Goal: Information Seeking & Learning: Learn about a topic

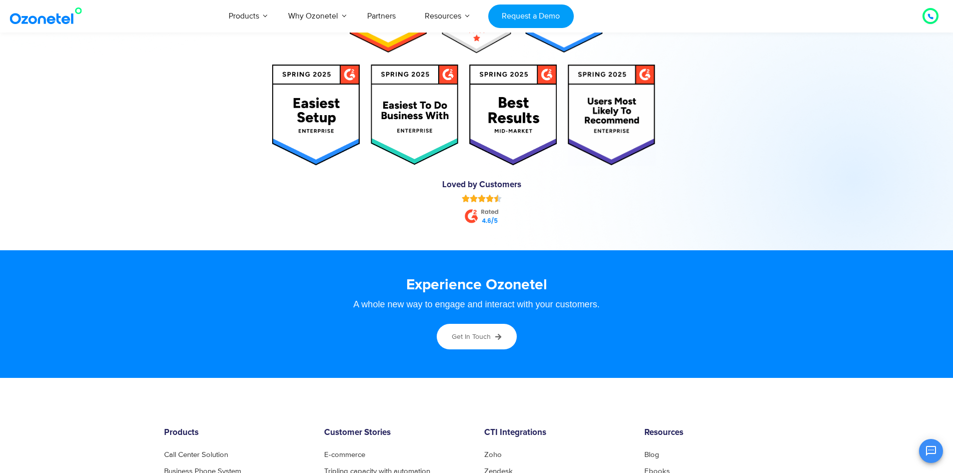
scroll to position [5090, 0]
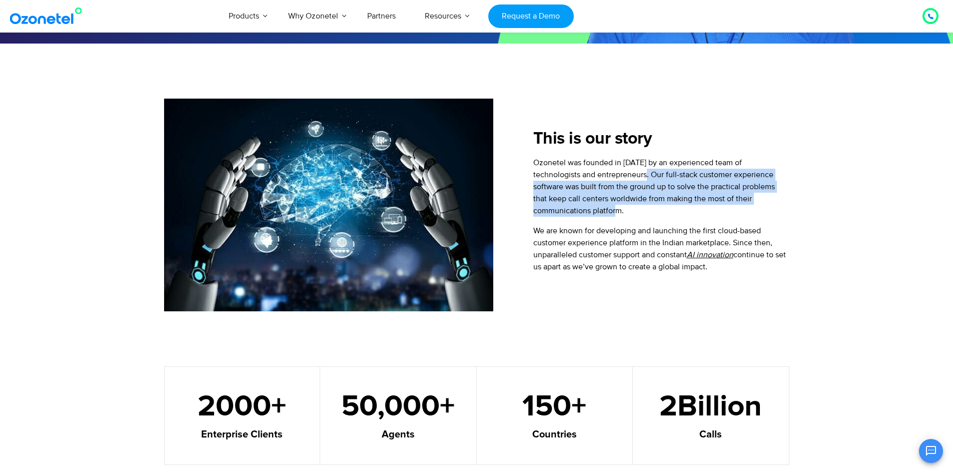
drag, startPoint x: 603, startPoint y: 177, endPoint x: 607, endPoint y: 205, distance: 28.7
click at [607, 205] on p "Ozonetel was founded in [DATE] by an experienced team of technologists and entr…" at bounding box center [661, 187] width 256 height 60
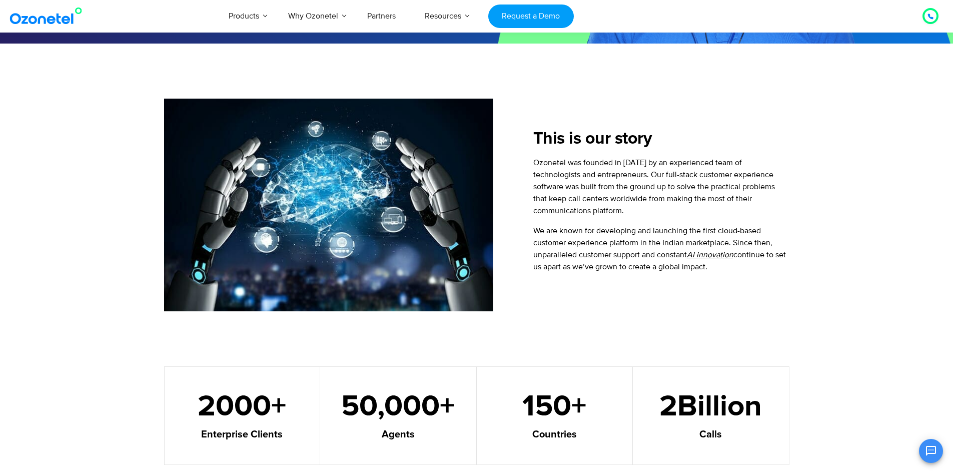
click at [584, 222] on div "Ozonetel was founded in [DATE] by an experienced team of technologists and entr…" at bounding box center [661, 215] width 256 height 116
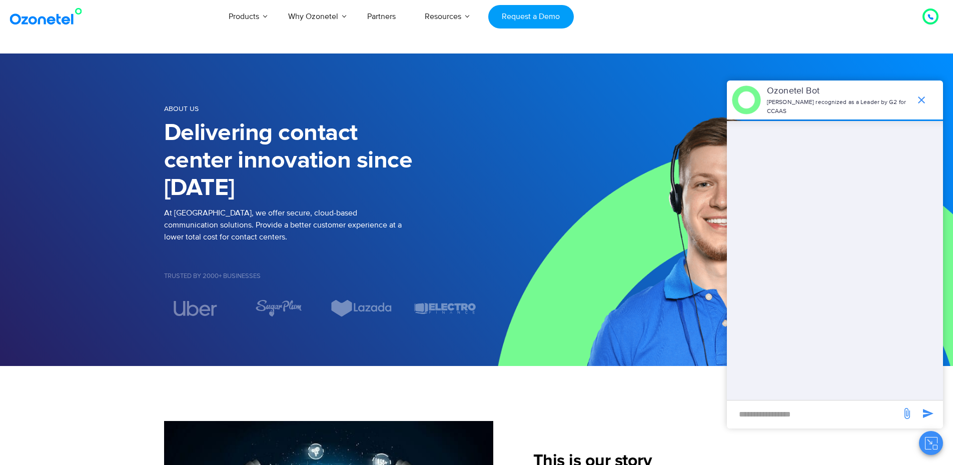
click at [780, 415] on input "new-msg-input" at bounding box center [814, 414] width 164 height 17
type input "*"
type input "**********"
click at [926, 413] on icon "send message" at bounding box center [928, 414] width 12 height 12
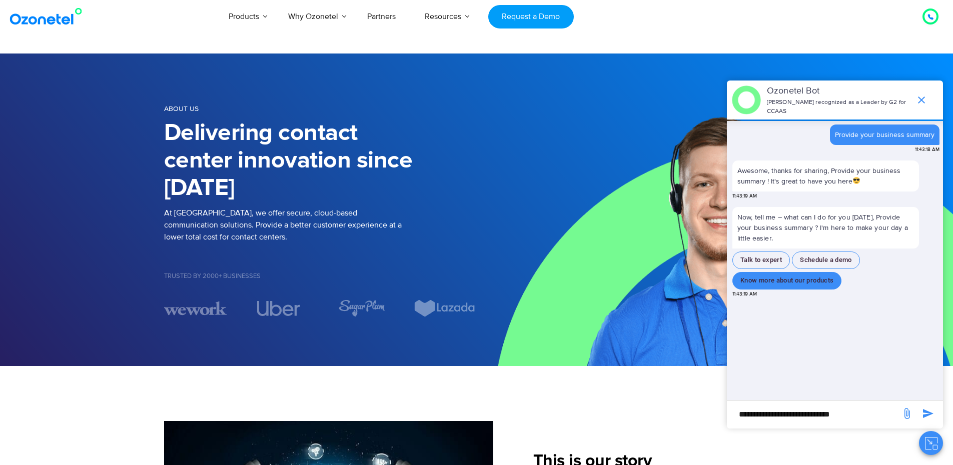
click at [795, 282] on button "Know more about our products" at bounding box center [786, 281] width 109 height 18
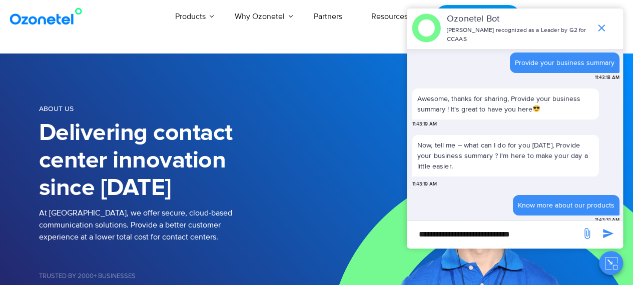
scroll to position [62, 0]
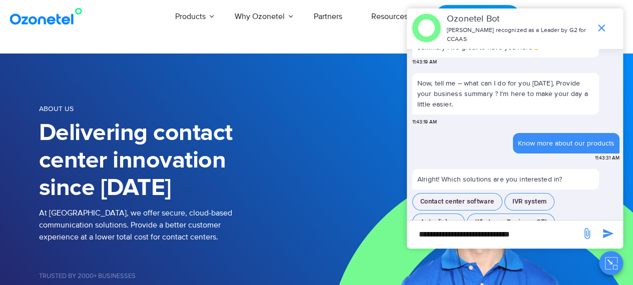
click at [290, 94] on div "About us Delivering contact center innovation since [DATE] At [GEOGRAPHIC_DATA]…" at bounding box center [317, 210] width 570 height 243
click at [601, 26] on icon "end chat or minimize" at bounding box center [601, 28] width 12 height 12
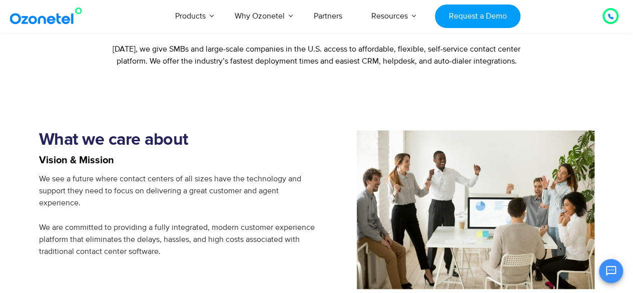
scroll to position [735, 0]
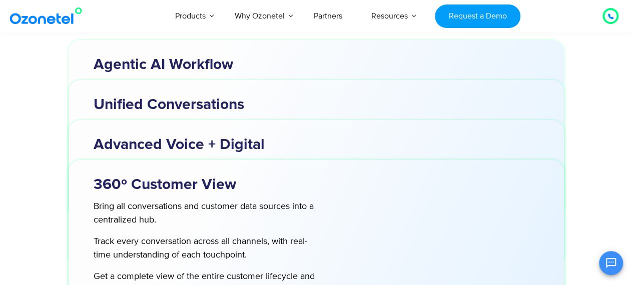
scroll to position [3078, 0]
